Goal: Task Accomplishment & Management: Manage account settings

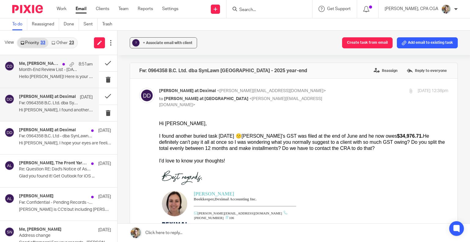
scroll to position [325, 0]
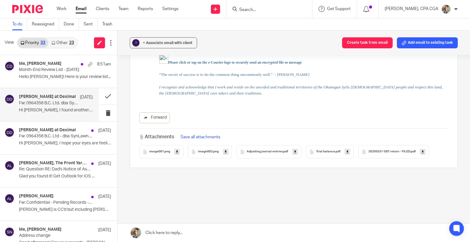
click at [62, 43] on link "Other 23" at bounding box center [62, 43] width 28 height 10
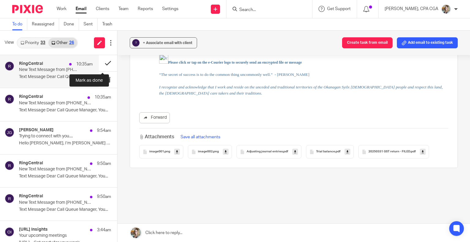
click at [102, 62] on button at bounding box center [108, 63] width 18 height 16
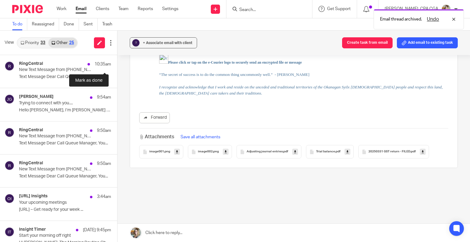
click at [117, 62] on button at bounding box center [119, 63] width 5 height 16
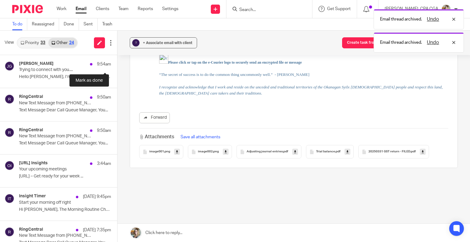
click at [117, 62] on button at bounding box center [119, 63] width 5 height 16
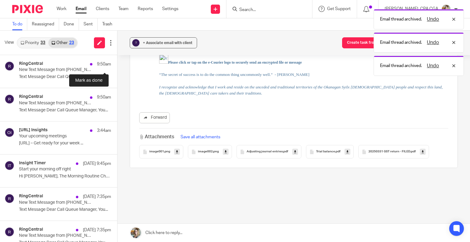
click at [117, 62] on button at bounding box center [119, 63] width 5 height 16
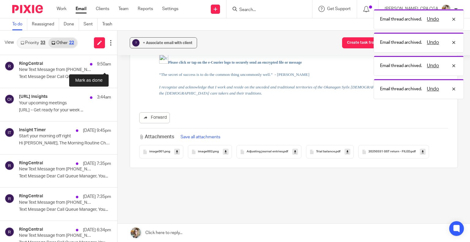
click at [117, 62] on button at bounding box center [119, 63] width 5 height 16
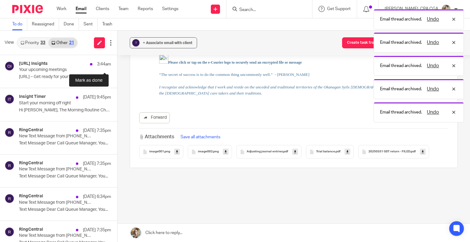
click at [117, 62] on button at bounding box center [119, 63] width 5 height 16
click at [102, 62] on button at bounding box center [108, 63] width 18 height 16
click at [117, 62] on button at bounding box center [119, 63] width 5 height 16
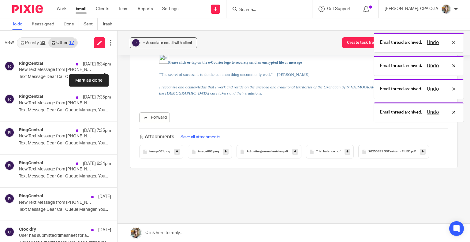
click at [117, 62] on button at bounding box center [119, 63] width 5 height 16
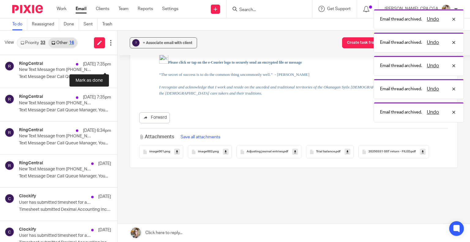
click at [117, 62] on button at bounding box center [119, 63] width 5 height 16
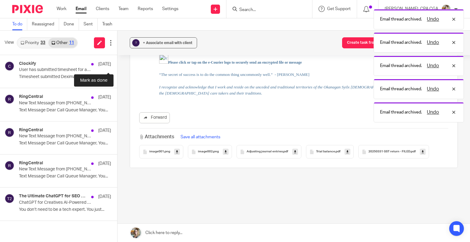
click at [117, 62] on button at bounding box center [119, 63] width 5 height 16
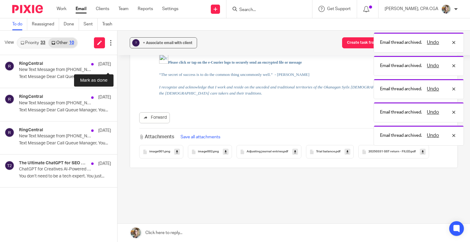
click at [117, 62] on button at bounding box center [119, 63] width 5 height 16
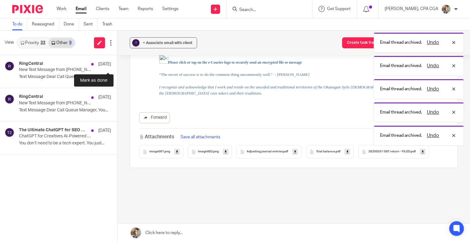
click at [117, 62] on button at bounding box center [119, 63] width 5 height 16
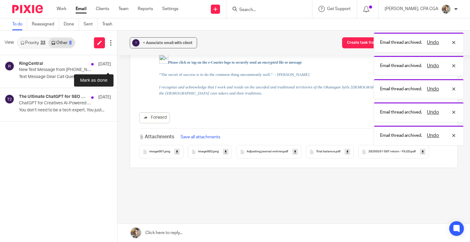
click at [117, 62] on button at bounding box center [119, 63] width 5 height 16
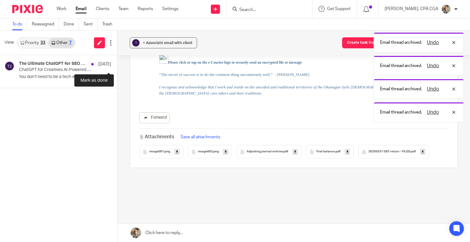
click at [117, 62] on button at bounding box center [119, 63] width 5 height 16
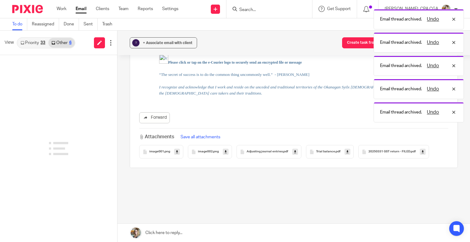
click at [29, 43] on link "Priority 33" at bounding box center [32, 43] width 31 height 10
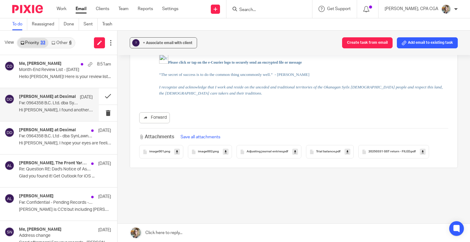
click at [54, 114] on div "[PERSON_NAME] at Deximal [DATE] Fw: 0964358 B.C. Ltd. dba SynLawn [GEOGRAPHIC_D…" at bounding box center [56, 104] width 74 height 20
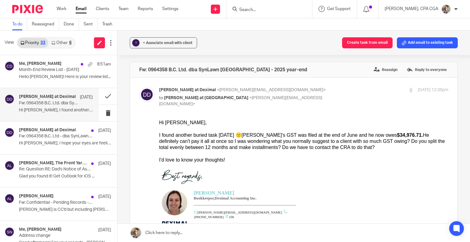
scroll to position [0, 0]
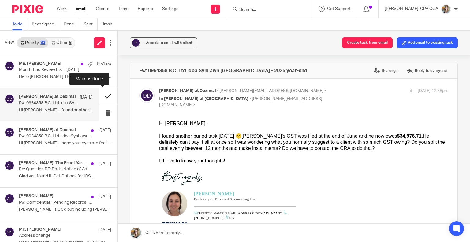
click at [100, 97] on button at bounding box center [108, 96] width 18 height 16
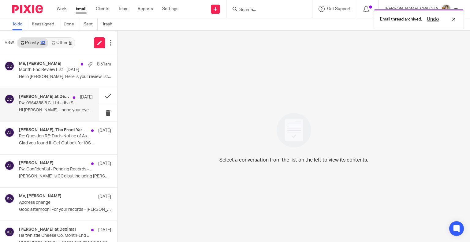
click at [73, 103] on div "[PERSON_NAME] at Deximal [DATE] Fw: 0964358 B.C. Ltd - dba SynLawn corporate ta…" at bounding box center [56, 104] width 74 height 20
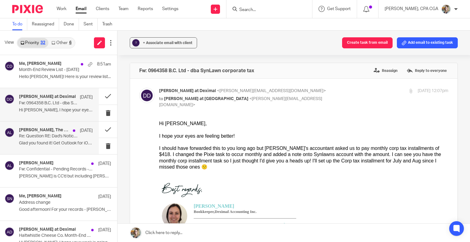
click at [64, 141] on p "Glad you found it! Get Outlook for iOS ..." at bounding box center [56, 143] width 74 height 5
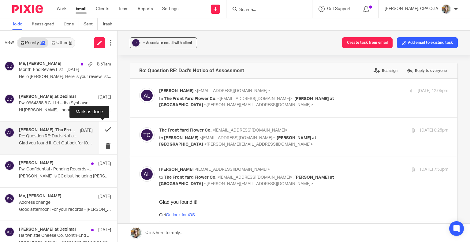
click at [100, 128] on button at bounding box center [108, 129] width 18 height 16
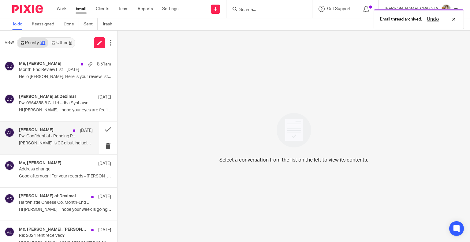
click at [61, 139] on div "[PERSON_NAME] [DATE] Fw: Confidential - Pending Records - Compliance Audit - SG…" at bounding box center [56, 138] width 74 height 20
